Goal: Task Accomplishment & Management: Complete application form

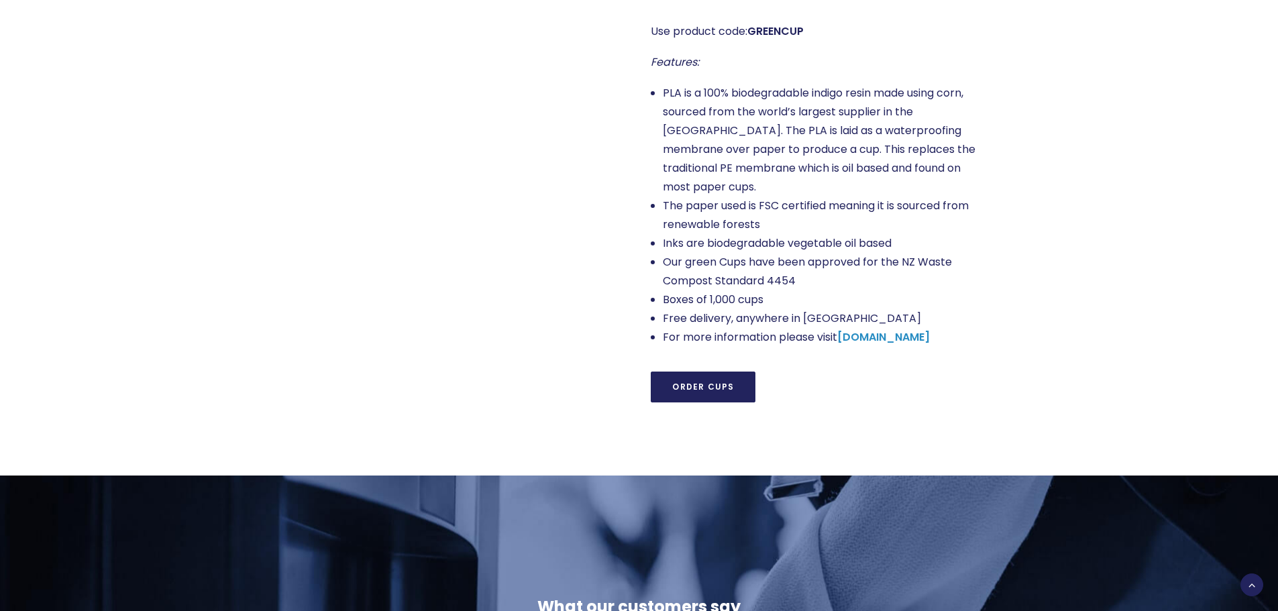
scroll to position [1006, 0]
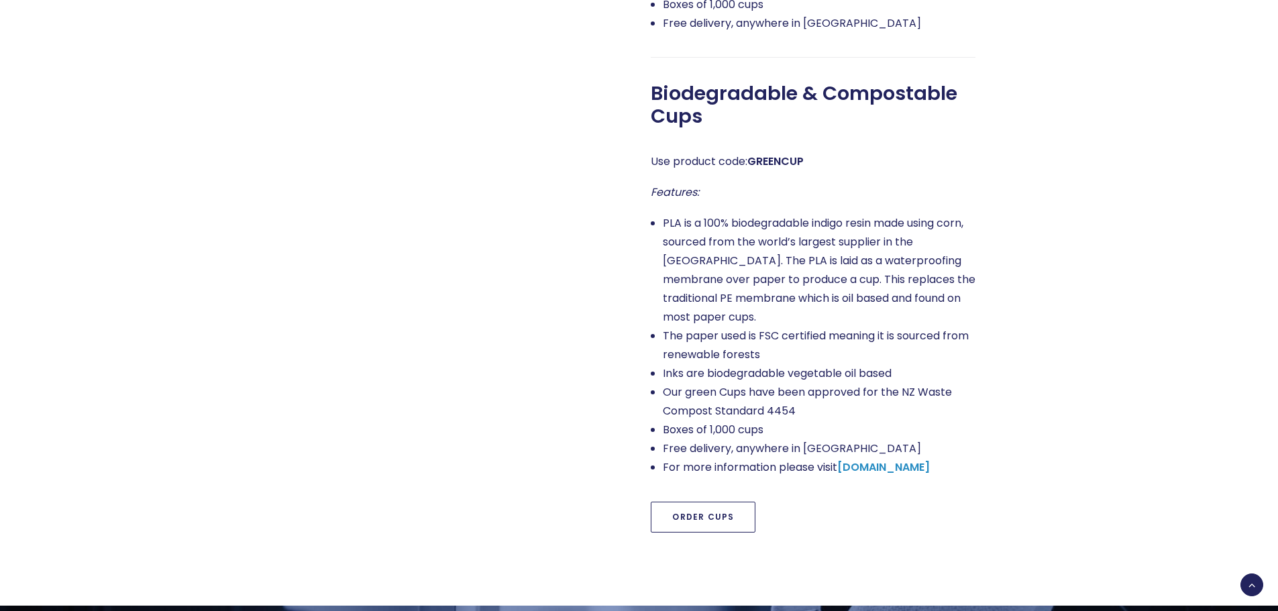
click at [686, 502] on link "Order Cups" at bounding box center [703, 517] width 105 height 31
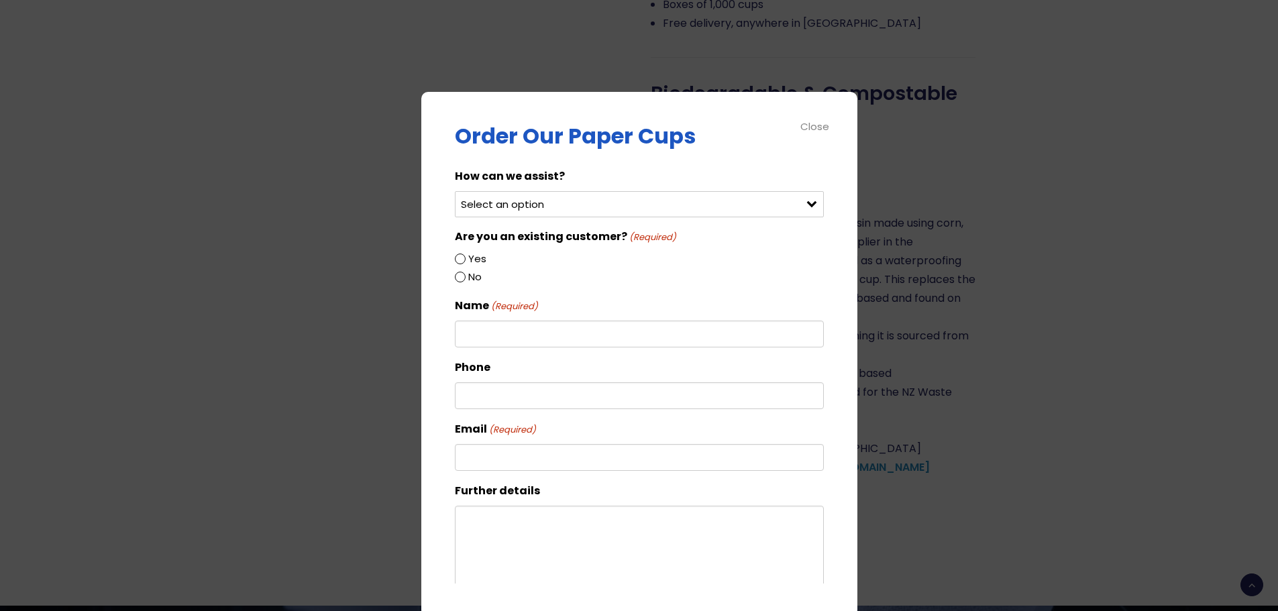
click at [574, 197] on select "Select an option Order green cups Order blue cups I need something else" at bounding box center [639, 204] width 369 height 26
select select "Order blue cups"
click at [455, 191] on select "Select an option Order green cups Order blue cups I need something else" at bounding box center [639, 204] width 369 height 26
click at [474, 259] on label "Yes" at bounding box center [477, 258] width 18 height 17
click at [465, 259] on input "Yes" at bounding box center [460, 259] width 11 height 11
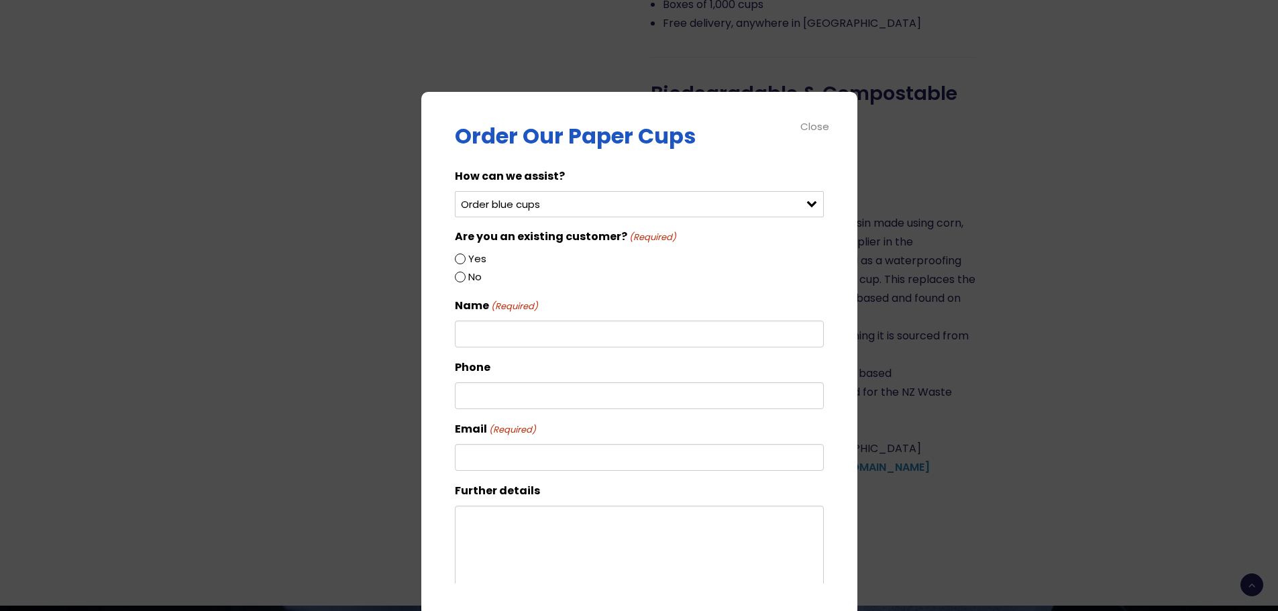
radio input "true"
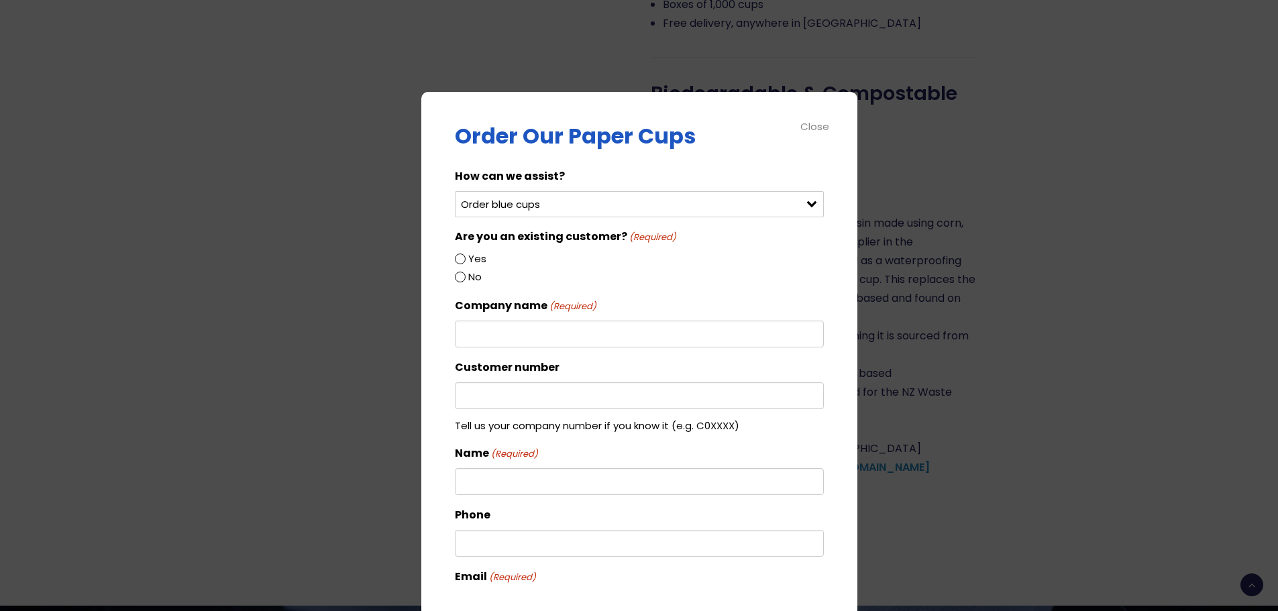
drag, startPoint x: 501, startPoint y: 333, endPoint x: 496, endPoint y: 300, distance: 33.9
click at [503, 329] on input "Company name (Required)" at bounding box center [639, 334] width 369 height 27
type input "[GEOGRAPHIC_DATA]"
drag, startPoint x: 448, startPoint y: 397, endPoint x: 461, endPoint y: 396, distance: 12.8
click at [449, 397] on div "Order Our Paper Cups How can we assist? Select an option Order green cups Order…" at bounding box center [639, 354] width 436 height 525
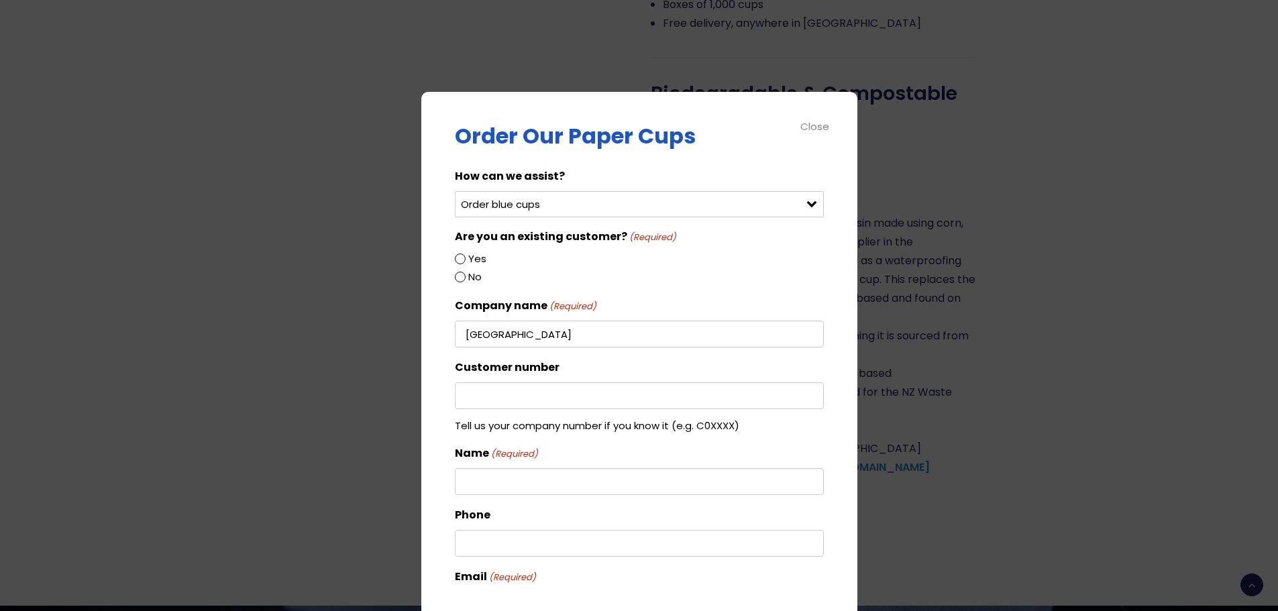
click at [465, 398] on input "Customer number" at bounding box center [639, 395] width 369 height 27
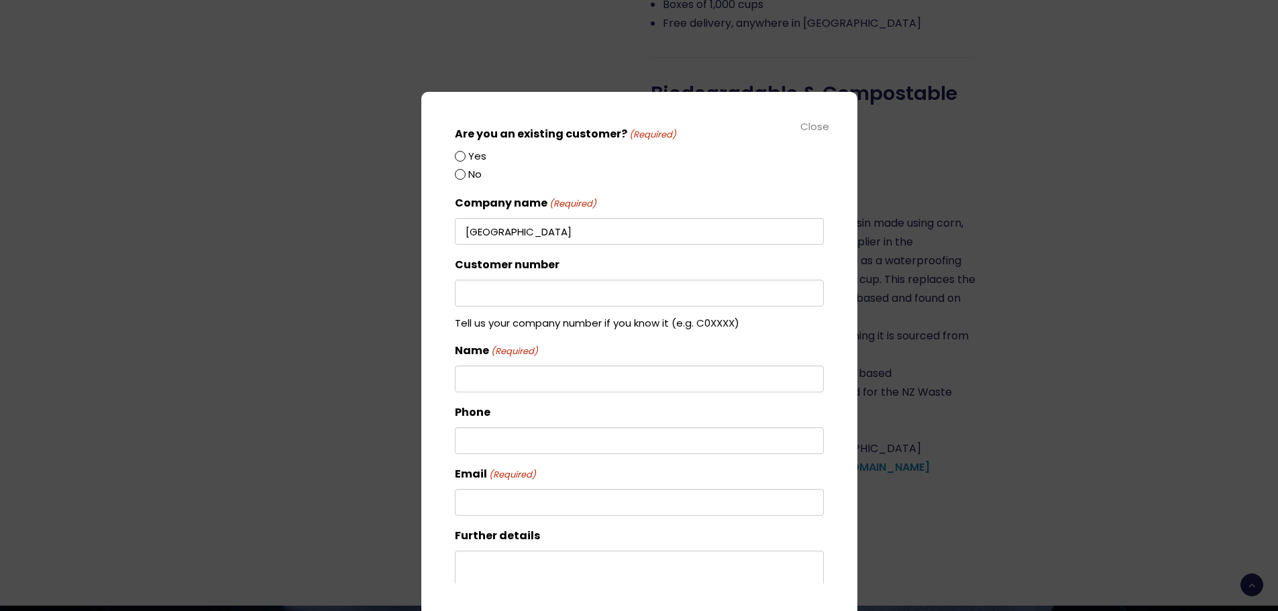
scroll to position [134, 0]
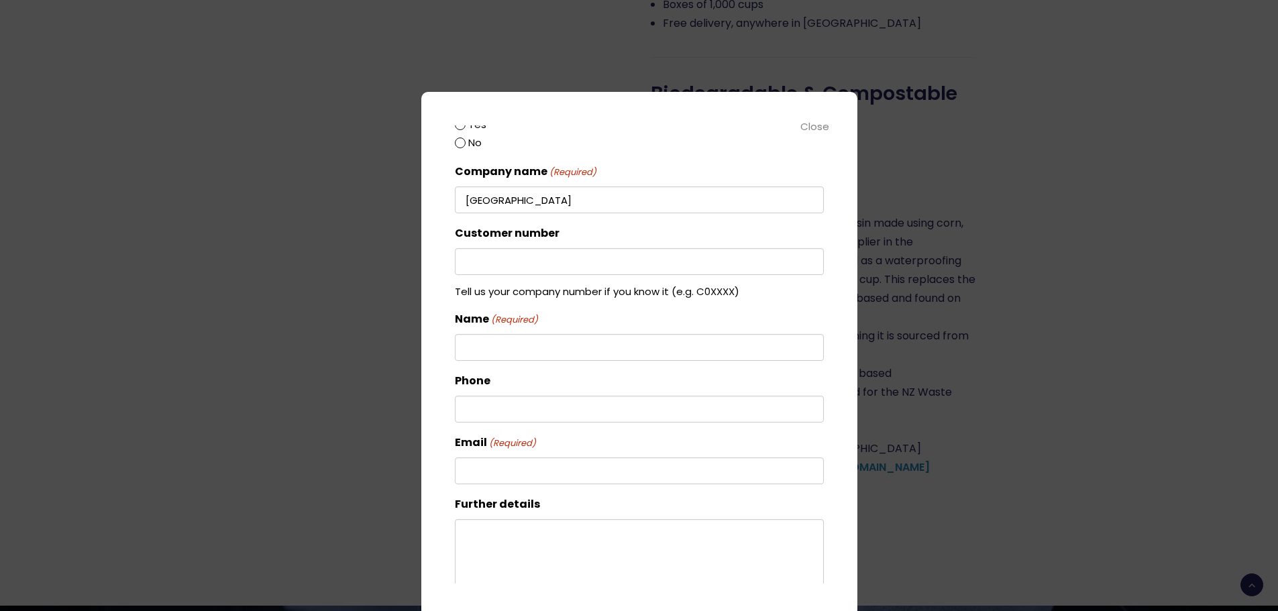
click at [499, 417] on input "Phone" at bounding box center [639, 409] width 369 height 27
drag, startPoint x: 512, startPoint y: 344, endPoint x: 506, endPoint y: 336, distance: 10.5
click at [511, 344] on input "Name (Required)" at bounding box center [639, 347] width 369 height 27
type input "[PERSON_NAME]"
type input "0"
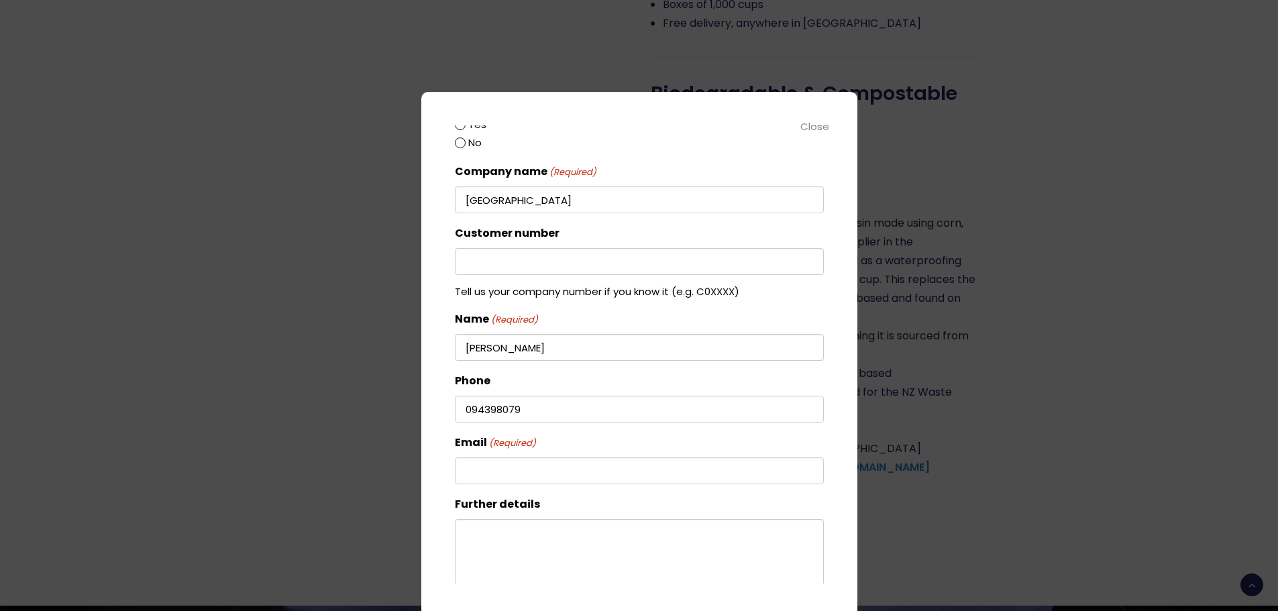
type input "094398079"
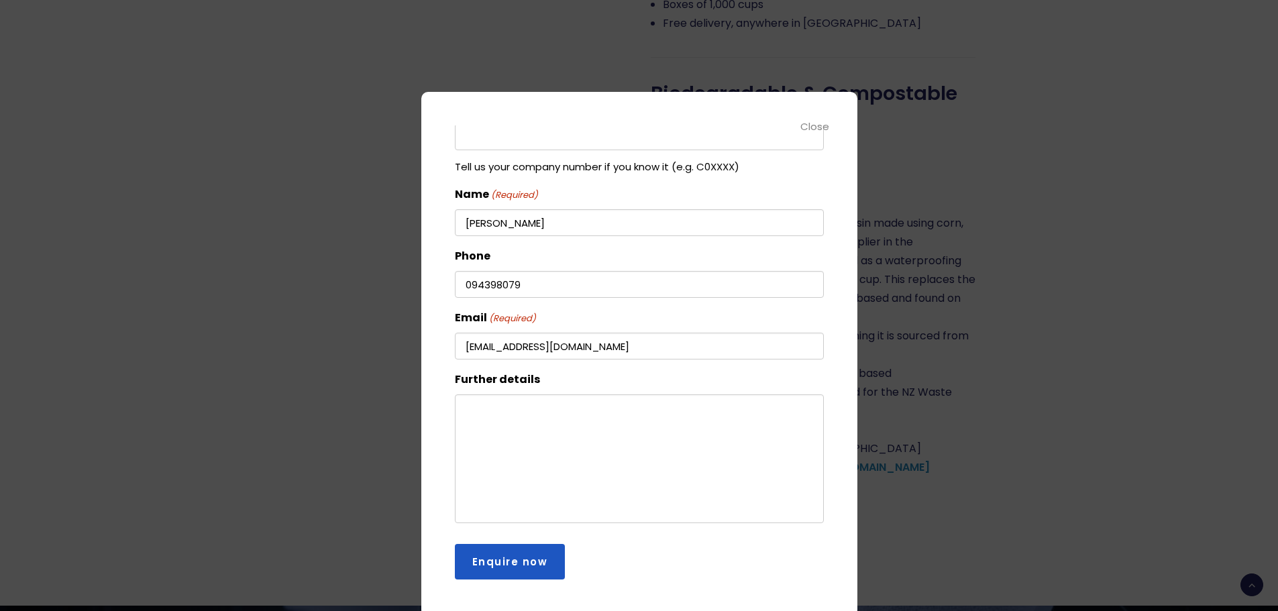
scroll to position [260, 0]
type input "[EMAIL_ADDRESS][DOMAIN_NAME]"
click at [483, 413] on textarea "Further details" at bounding box center [639, 457] width 369 height 129
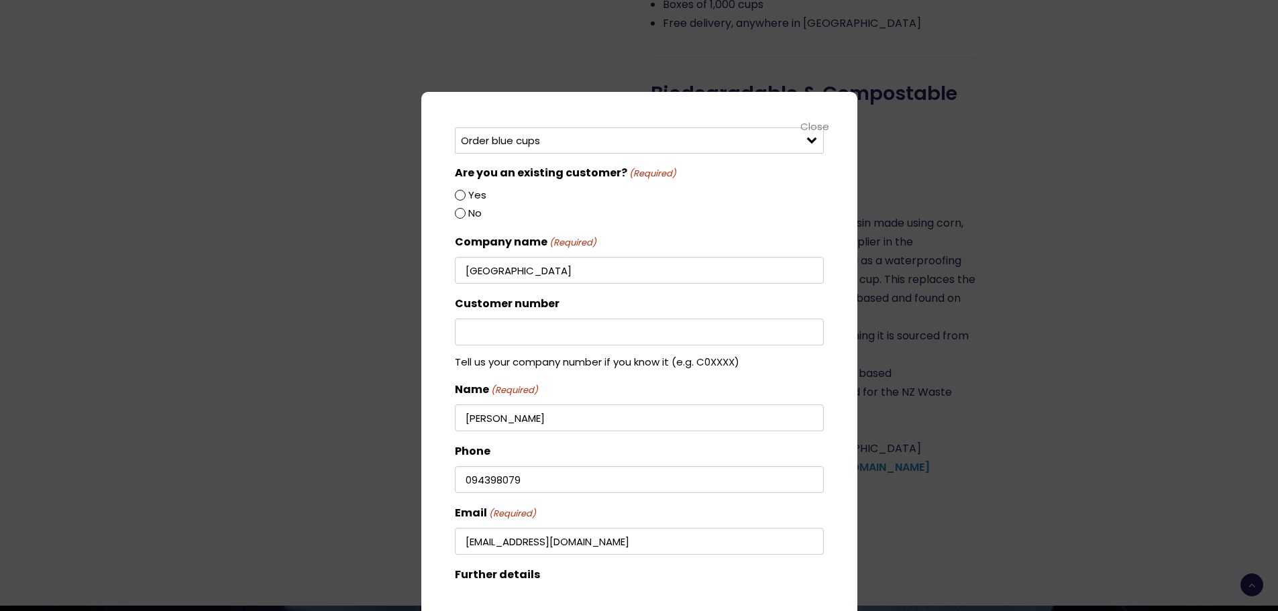
scroll to position [59, 0]
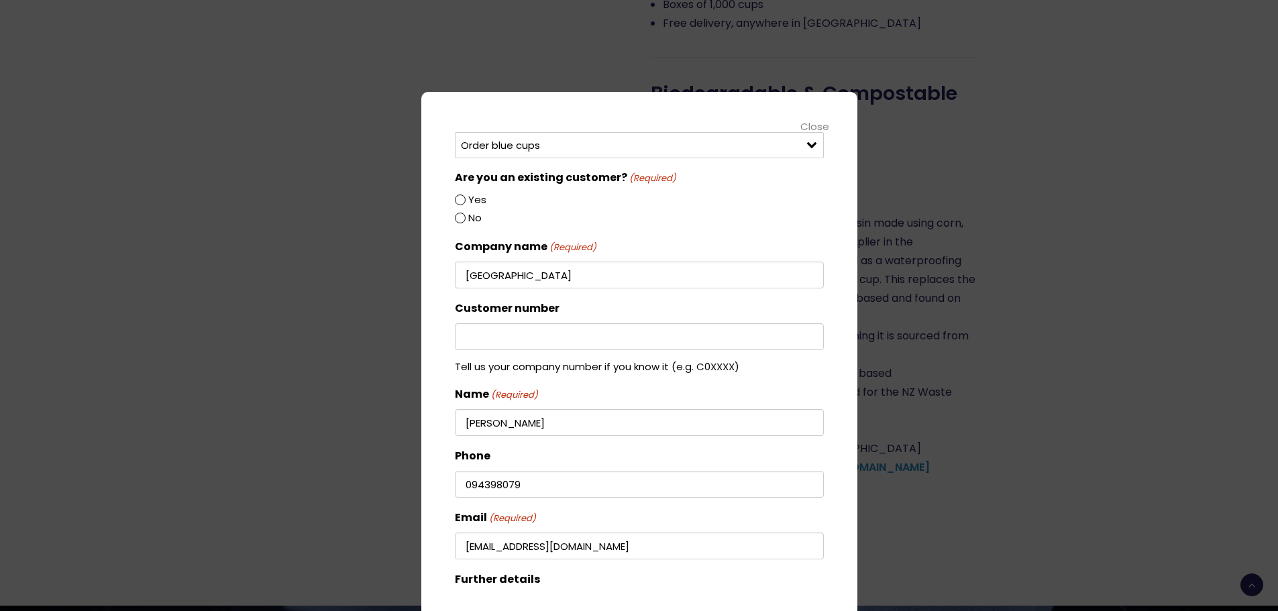
type textarea "Can we please order 2 boxes of cups :) Thank you"
click at [461, 202] on input "Yes" at bounding box center [460, 200] width 11 height 11
click at [459, 197] on input "Yes" at bounding box center [460, 200] width 11 height 11
click at [461, 201] on input "Yes" at bounding box center [460, 200] width 11 height 11
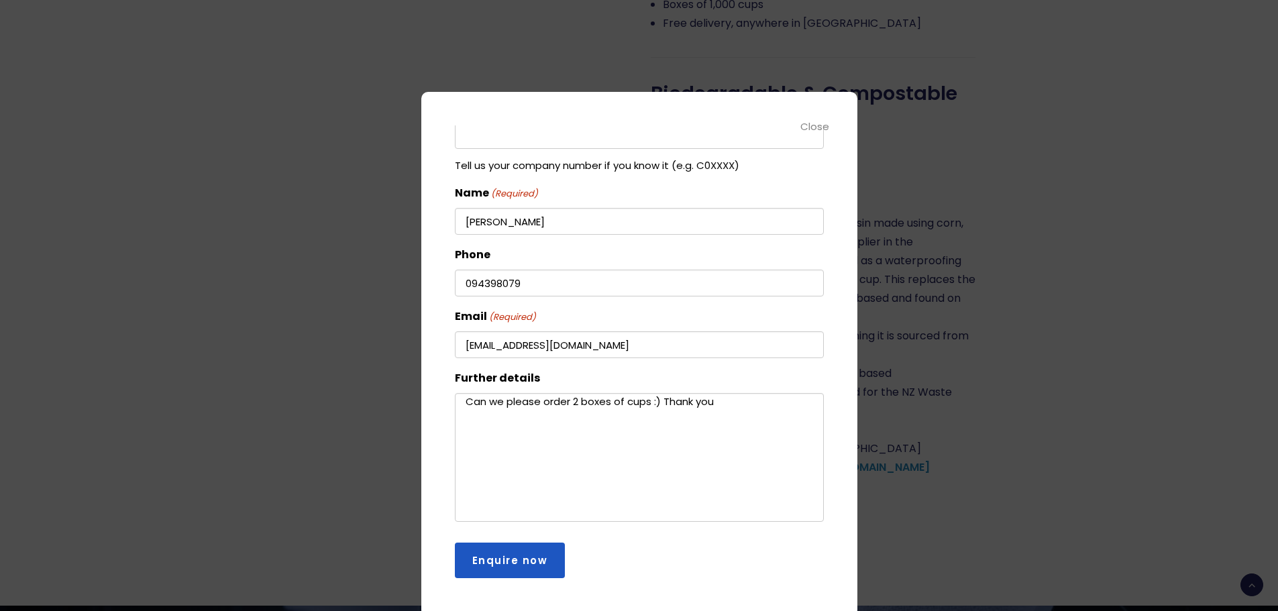
click at [543, 555] on input "Enquire now" at bounding box center [510, 561] width 111 height 36
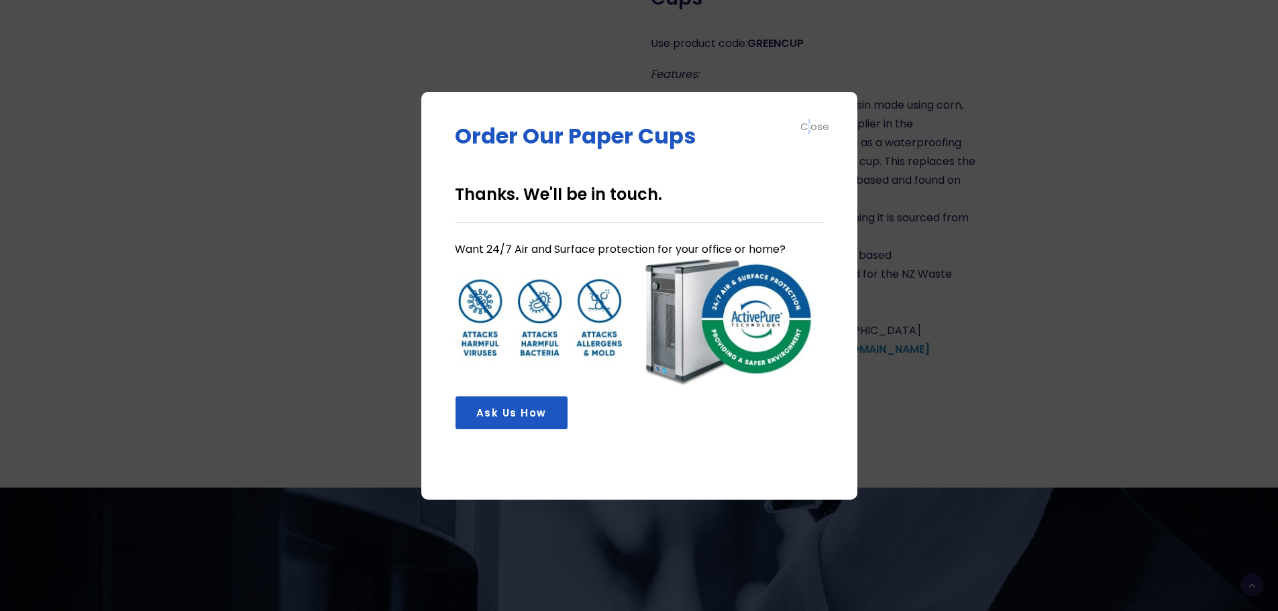
drag, startPoint x: 812, startPoint y: 126, endPoint x: 801, endPoint y: 122, distance: 11.5
click at [804, 122] on div "Close" at bounding box center [815, 126] width 30 height 15
